Goal: Complete application form: Complete application form

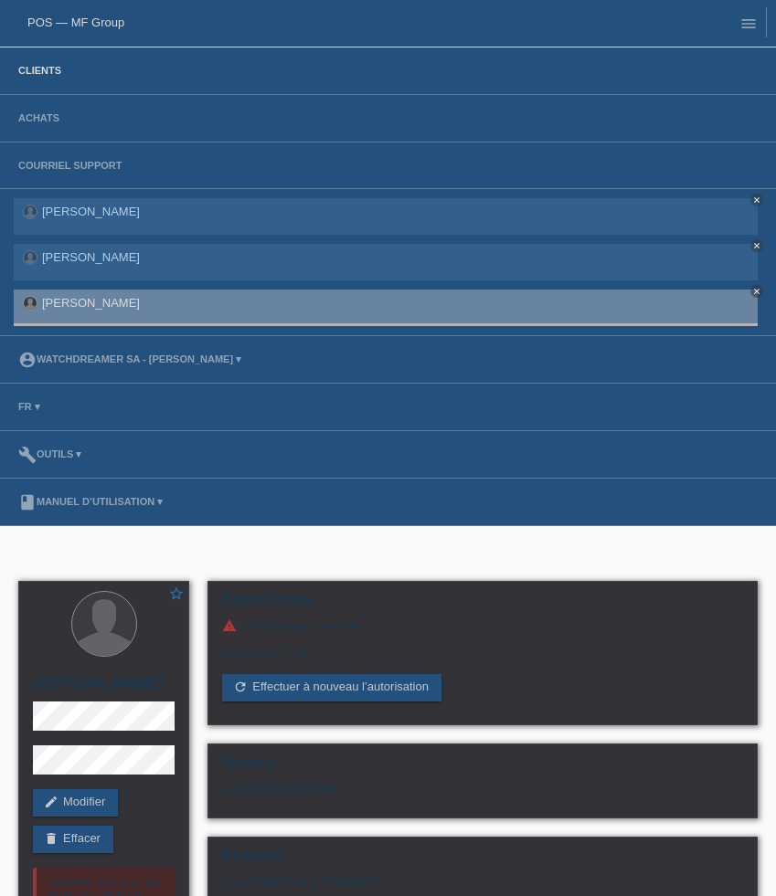
click at [30, 66] on link "Clients" at bounding box center [39, 70] width 61 height 11
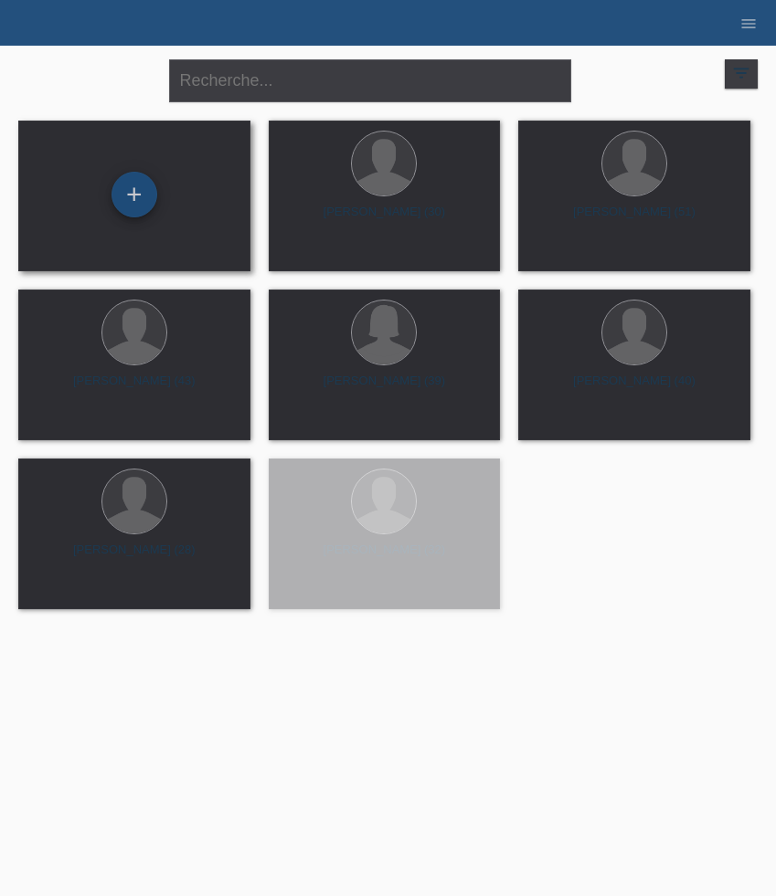
click at [132, 194] on div "+" at bounding box center [134, 195] width 46 height 46
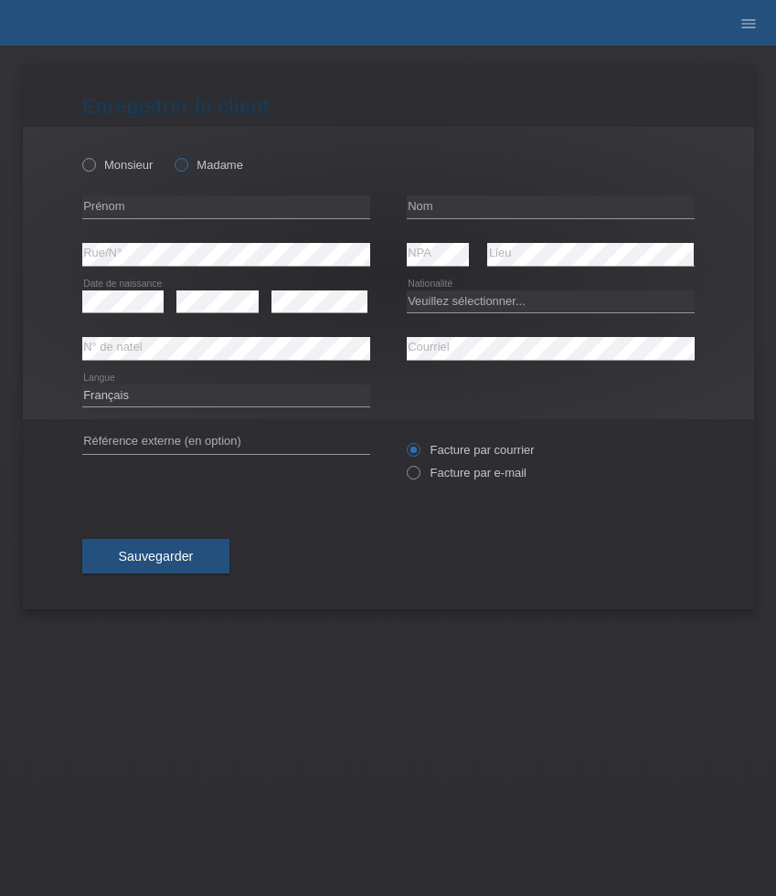
click at [198, 164] on label "Madame" at bounding box center [208, 165] width 69 height 14
click at [186, 164] on input "Madame" at bounding box center [180, 164] width 12 height 12
radio input "true"
click at [150, 209] on input "text" at bounding box center [226, 207] width 288 height 23
paste input "Naida"
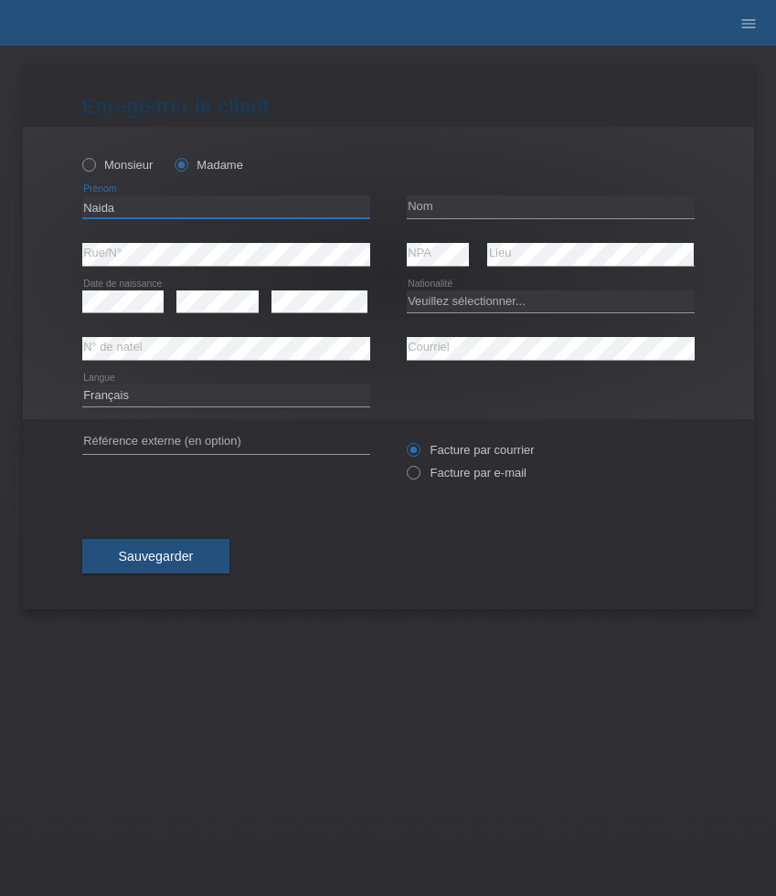
type input "Naida"
click at [440, 212] on input "text" at bounding box center [551, 207] width 288 height 23
paste input "Burri"
type input "Burri"
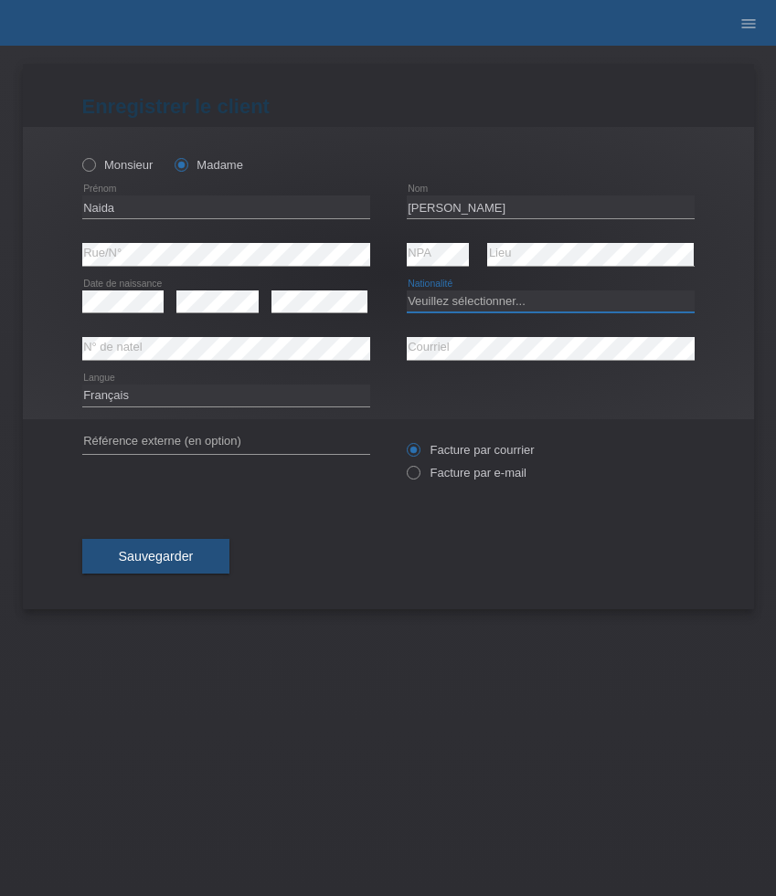
click at [450, 293] on select "Veuillez sélectionner... Suisse Allemagne Autriche Liechtenstein ------------ A…" at bounding box center [551, 302] width 288 height 22
select select "CH"
click at [407, 291] on select "Veuillez sélectionner... Suisse Allemagne Autriche Liechtenstein ------------ A…" at bounding box center [551, 302] width 288 height 22
click at [451, 476] on label "Facture par e-mail" at bounding box center [467, 473] width 120 height 14
click at [418, 476] on input "Facture par e-mail" at bounding box center [413, 477] width 12 height 23
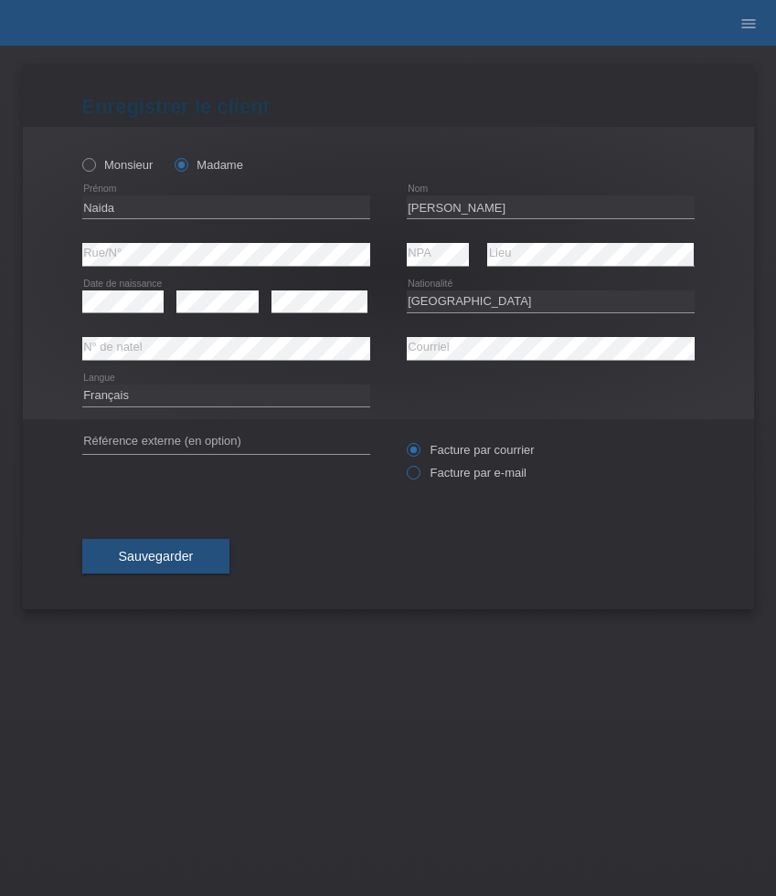
radio input "true"
click at [225, 552] on button "Sauvegarder" at bounding box center [156, 556] width 148 height 35
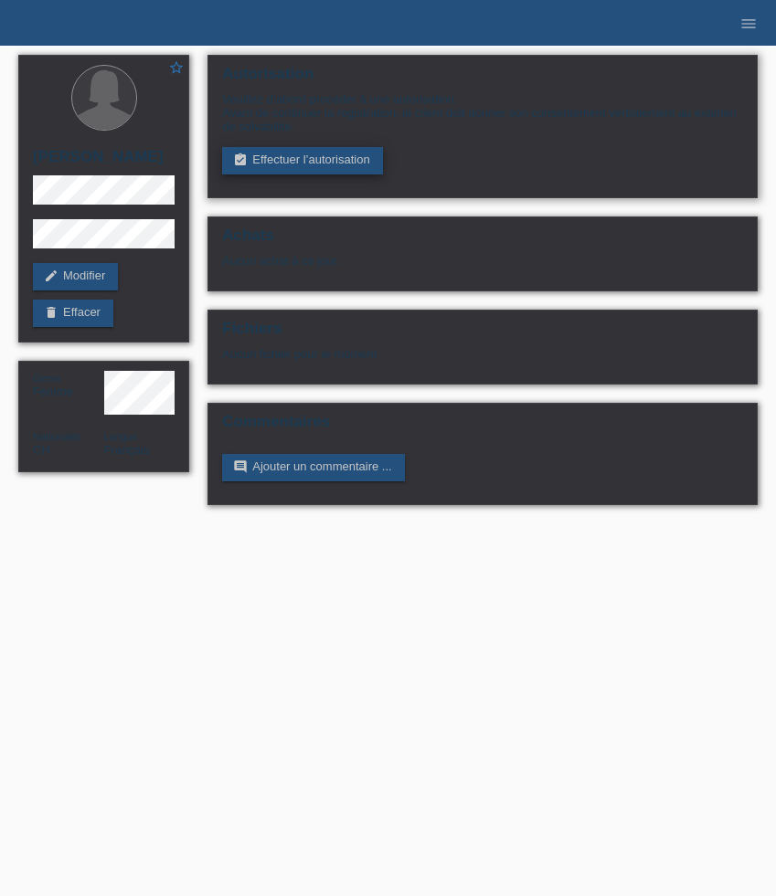
click at [318, 167] on link "assignment_turned_in Effectuer l’autorisation" at bounding box center [302, 160] width 160 height 27
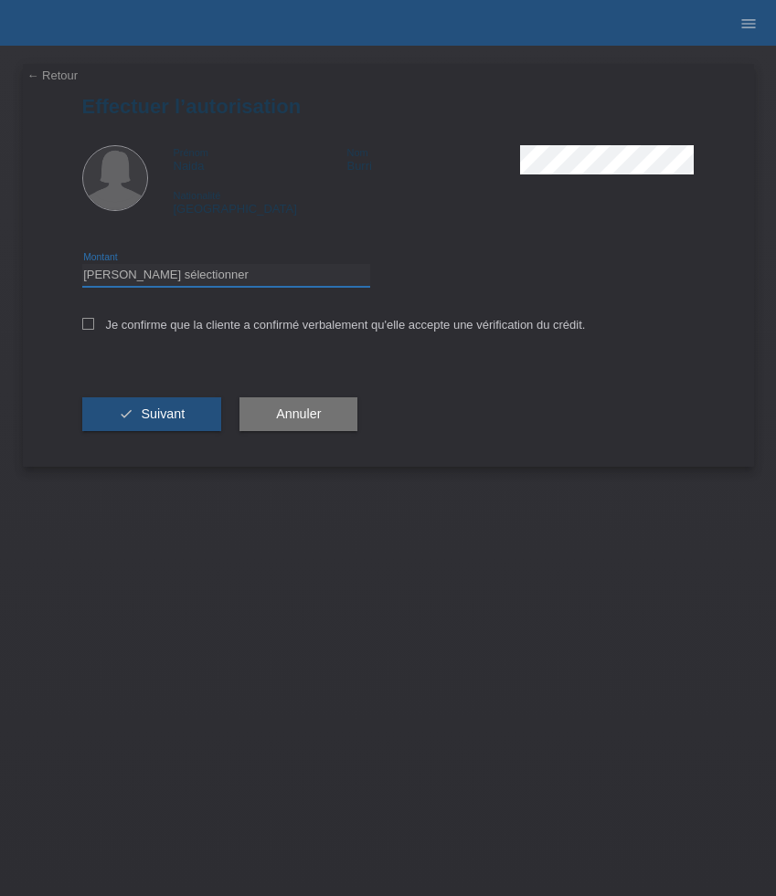
click at [273, 281] on select "Veuillez sélectionner CHF 1.00 - CHF 499.00 CHF 500.00 - CHF 1'999.00 CHF 2'000…" at bounding box center [226, 275] width 288 height 22
click at [82, 267] on select "Veuillez sélectionner CHF 1.00 - CHF 499.00 CHF 500.00 - CHF 1'999.00 CHF 2'000…" at bounding box center [226, 275] width 288 height 22
click at [263, 280] on select "Veuillez sélectionner CHF 1.00 - CHF 499.00 CHF 500.00 - CHF 1'999.00 CHF 2'000…" at bounding box center [226, 275] width 288 height 22
select select "3"
click at [82, 267] on select "Veuillez sélectionner CHF 1.00 - CHF 499.00 CHF 500.00 - CHF 1'999.00 CHF 2'000…" at bounding box center [226, 275] width 288 height 22
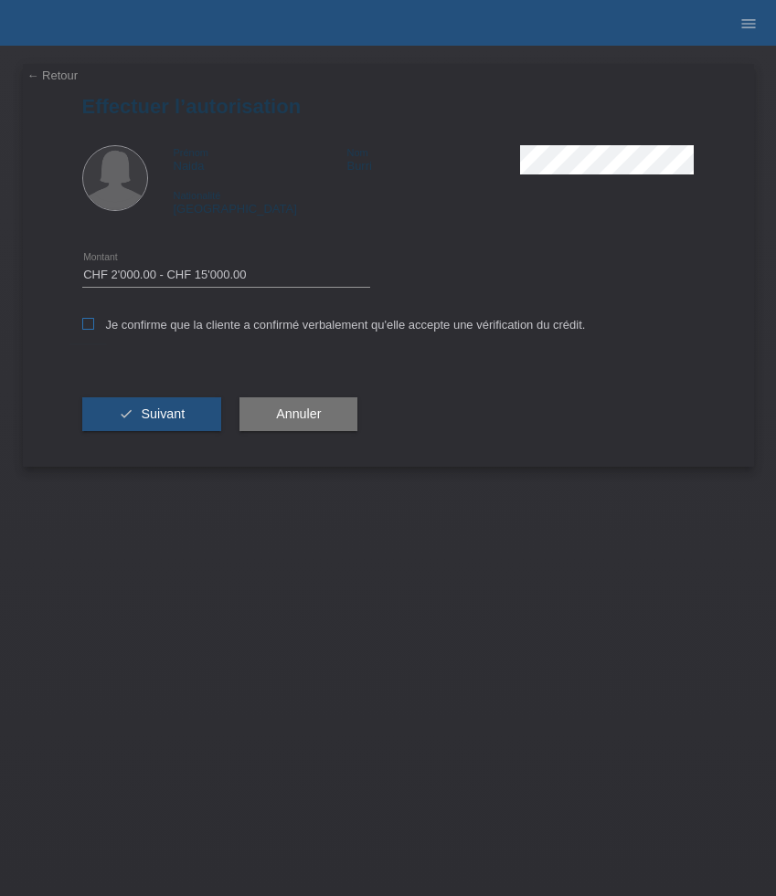
click at [242, 322] on label "Je confirme que la cliente a confirmé verbalement qu'elle accepte une vérificat…" at bounding box center [333, 325] width 503 height 14
click at [94, 322] on input "Je confirme que la cliente a confirmé verbalement qu'elle accepte une vérificat…" at bounding box center [88, 324] width 12 height 12
checkbox input "true"
click at [171, 400] on button "check Suivant" at bounding box center [152, 414] width 140 height 35
